Goal: Task Accomplishment & Management: Manage account settings

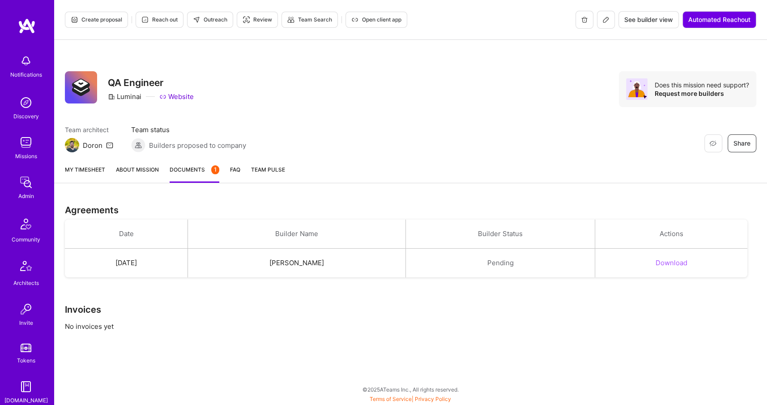
click at [608, 24] on button at bounding box center [606, 20] width 18 height 18
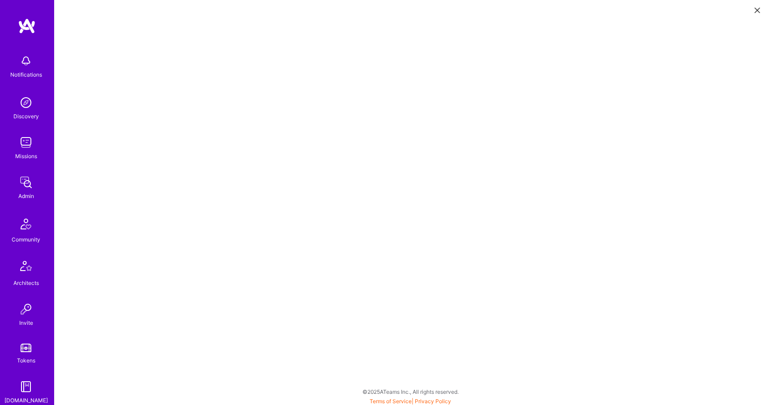
click at [34, 26] on img at bounding box center [27, 26] width 18 height 16
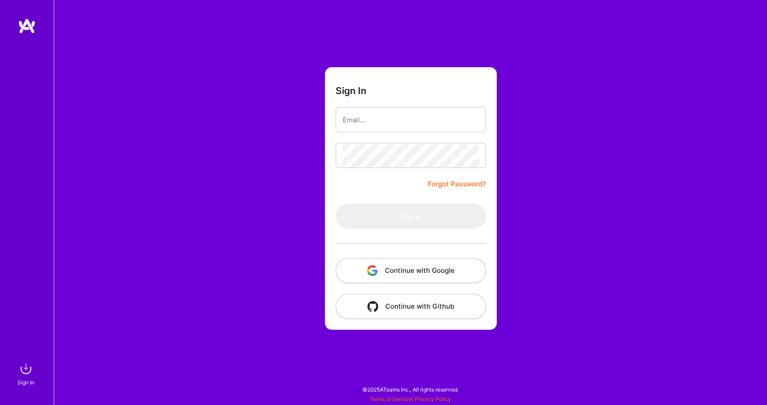
click at [398, 282] on button "Continue with Google" at bounding box center [411, 270] width 150 height 25
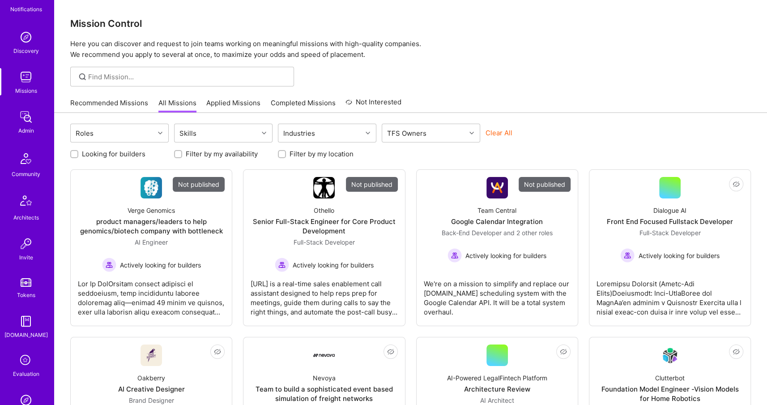
scroll to position [167, 0]
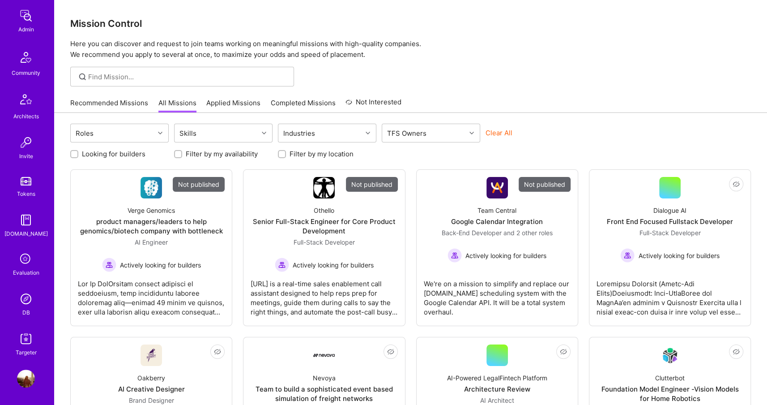
click at [26, 300] on img at bounding box center [26, 299] width 18 height 18
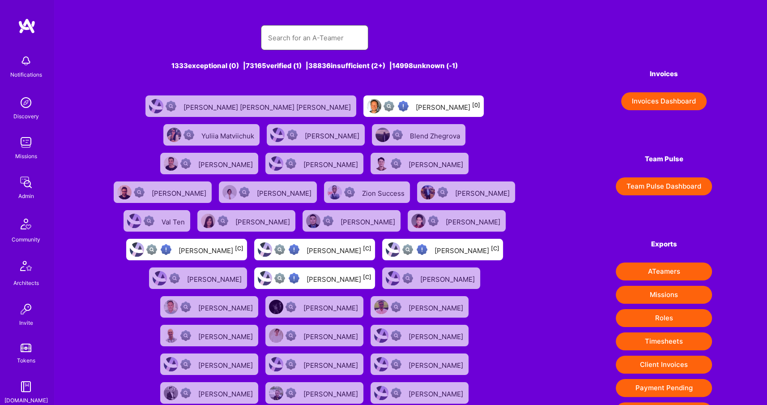
click at [302, 30] on input "text" at bounding box center [314, 37] width 93 height 23
paste input "Colin Melia"
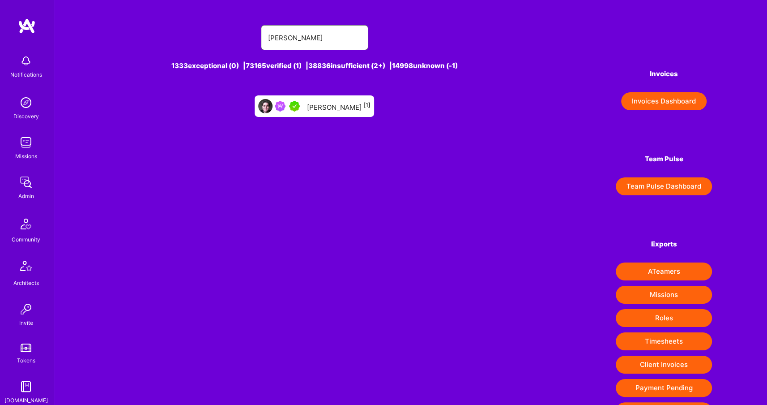
type input "Colin Melia"
click at [324, 104] on div "Colin Melia [1]" at bounding box center [339, 106] width 64 height 12
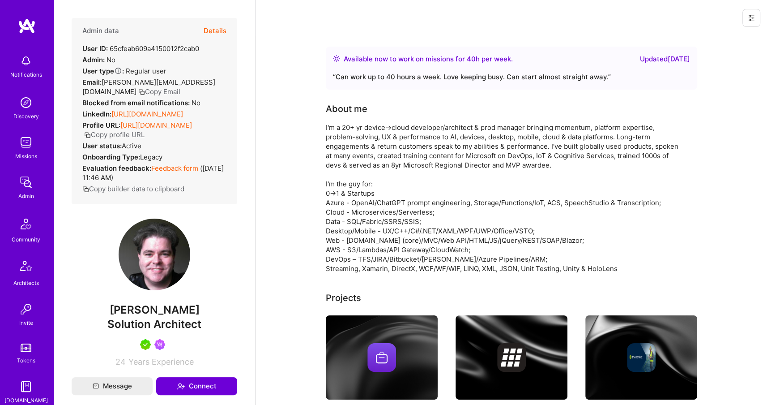
click at [206, 27] on button "Details" at bounding box center [215, 31] width 23 height 26
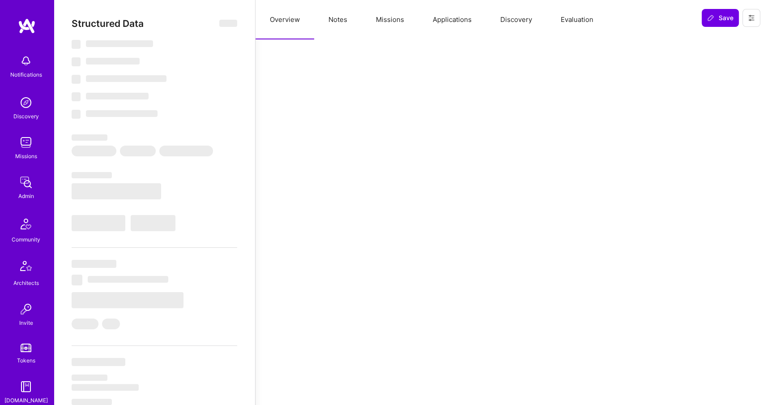
select select "Right Now"
select select "5"
select select "4"
select select "7"
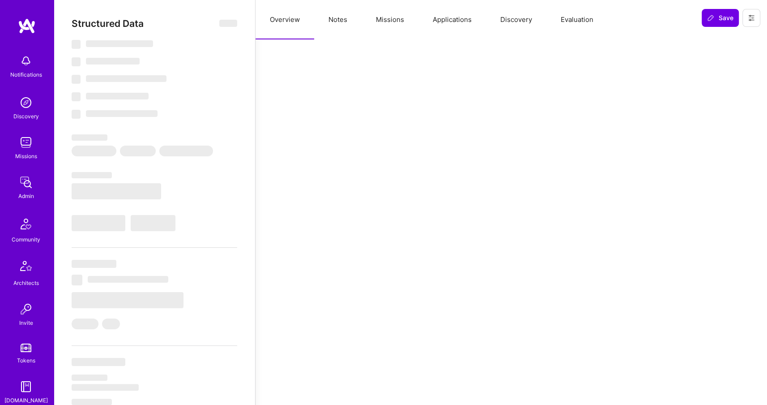
select select "CA"
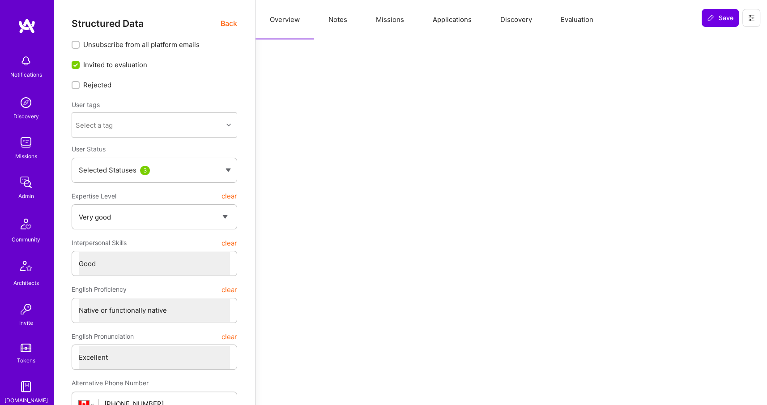
click at [399, 14] on button "Missions" at bounding box center [390, 19] width 57 height 39
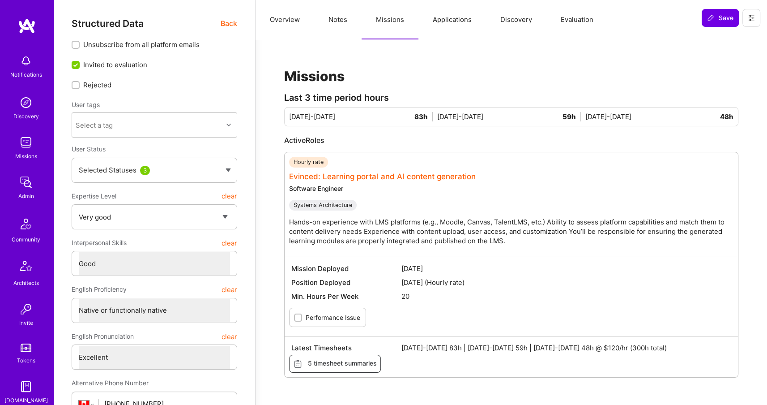
click at [317, 176] on link "Evinced: Learning portal and AI content generation" at bounding box center [382, 176] width 187 height 9
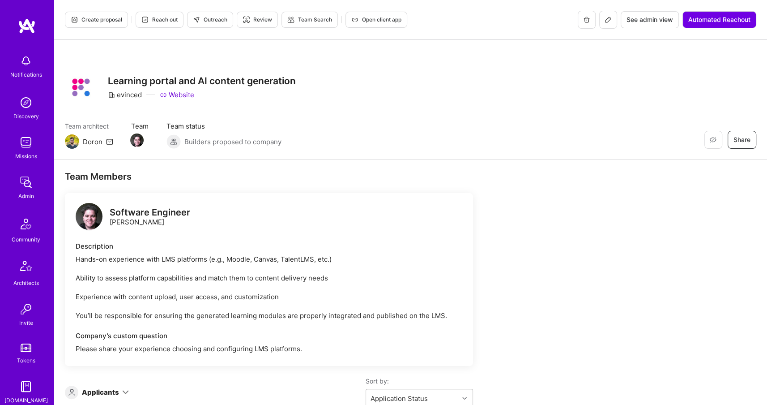
click at [605, 24] on button at bounding box center [608, 20] width 18 height 18
